Goal: Navigation & Orientation: Understand site structure

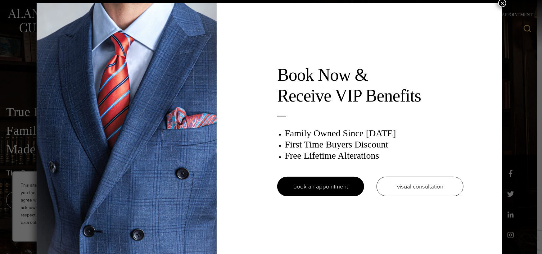
scroll to position [3, 0]
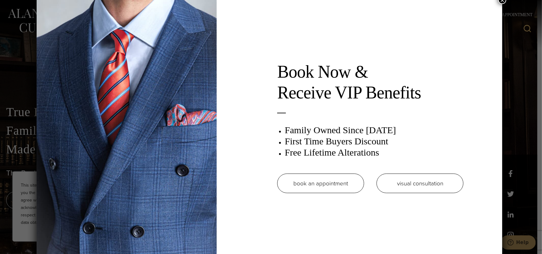
click at [308, 188] on link "book an appointment" at bounding box center [320, 184] width 87 height 20
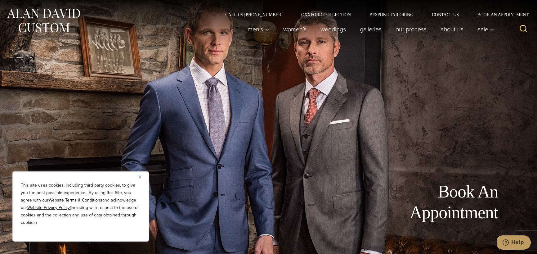
click at [401, 29] on link "Our Process" at bounding box center [411, 29] width 45 height 12
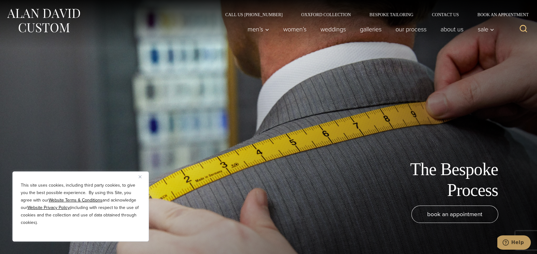
click at [143, 176] on button "Close" at bounding box center [142, 176] width 7 height 7
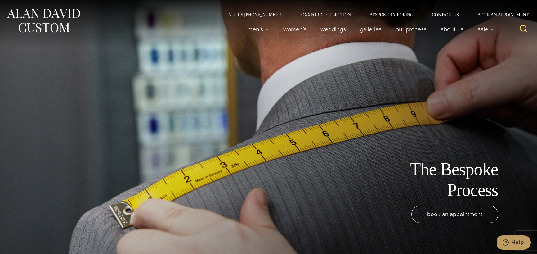
click at [404, 29] on link "Our Process" at bounding box center [411, 29] width 45 height 12
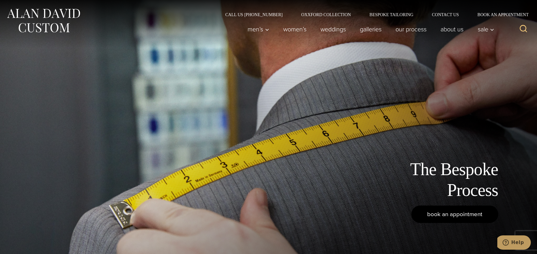
click at [467, 216] on span "book an appointment" at bounding box center [455, 214] width 55 height 9
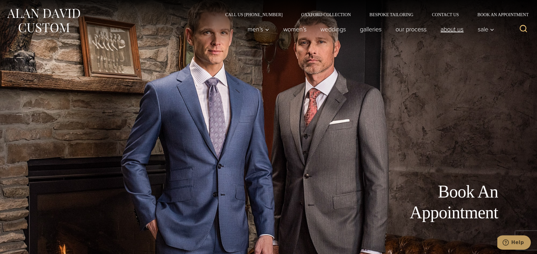
click at [444, 28] on link "About Us" at bounding box center [452, 29] width 37 height 12
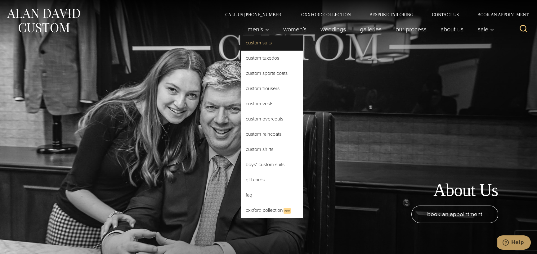
click at [249, 41] on link "Custom Suits" at bounding box center [272, 42] width 62 height 15
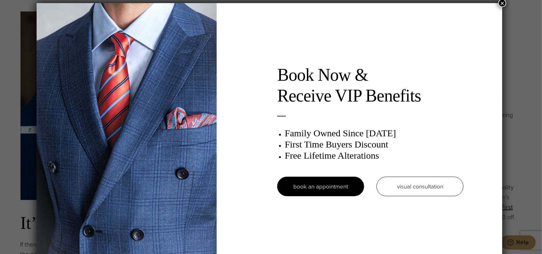
scroll to position [3, 0]
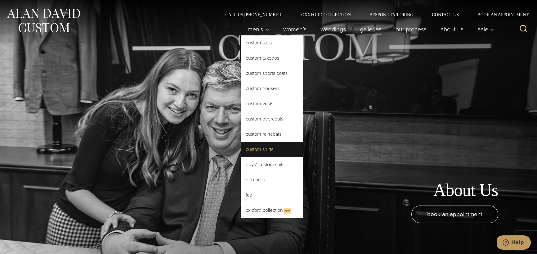
click at [260, 152] on link "Custom Shirts" at bounding box center [272, 149] width 62 height 15
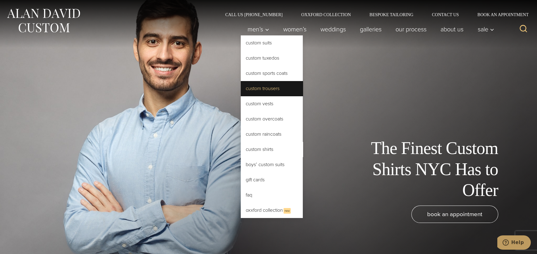
click at [249, 87] on link "Custom Trousers" at bounding box center [272, 88] width 62 height 15
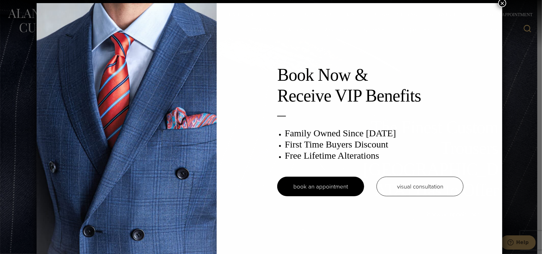
scroll to position [3, 0]
